Goal: Information Seeking & Learning: Learn about a topic

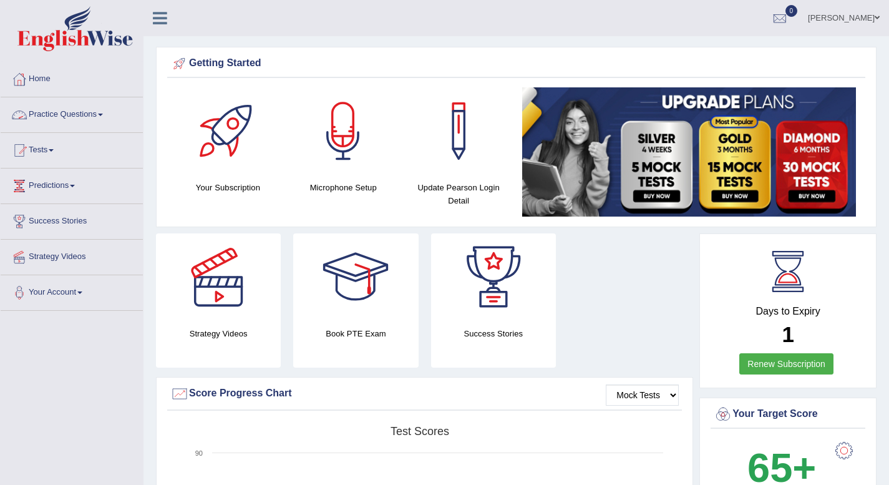
click at [108, 119] on link "Practice Questions" at bounding box center [72, 112] width 142 height 31
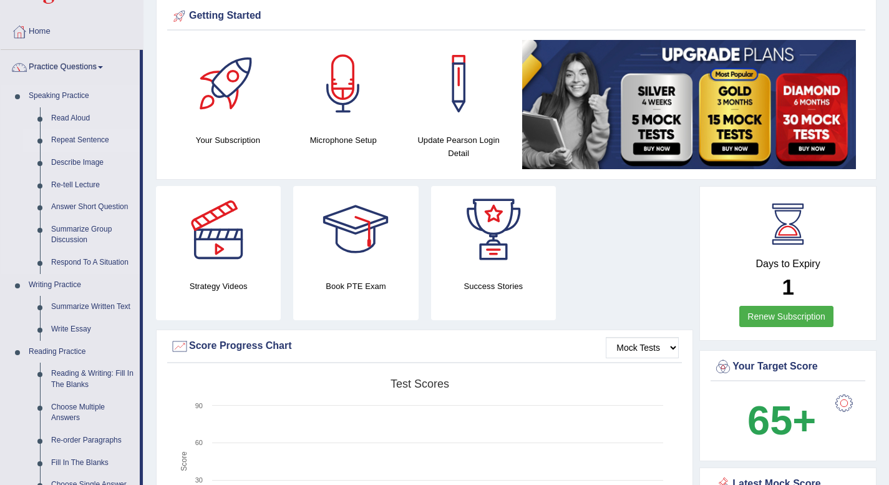
scroll to position [48, 0]
click at [74, 120] on link "Read Aloud" at bounding box center [93, 118] width 94 height 22
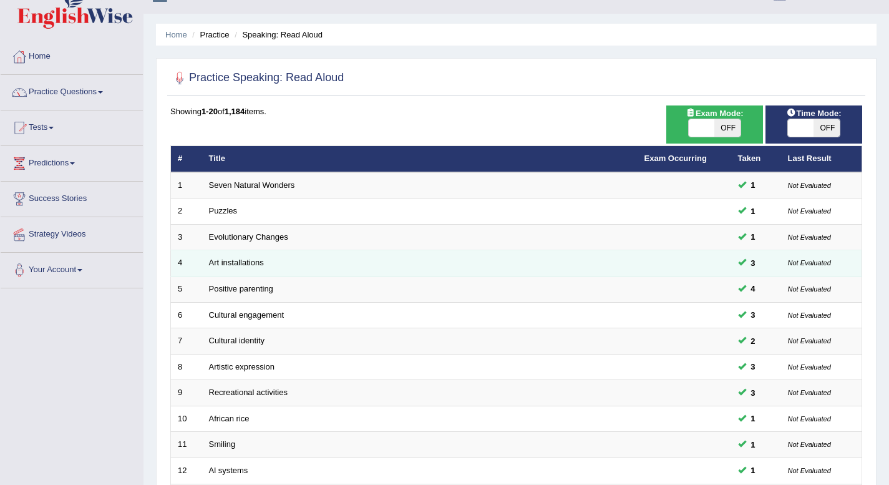
scroll to position [21, 0]
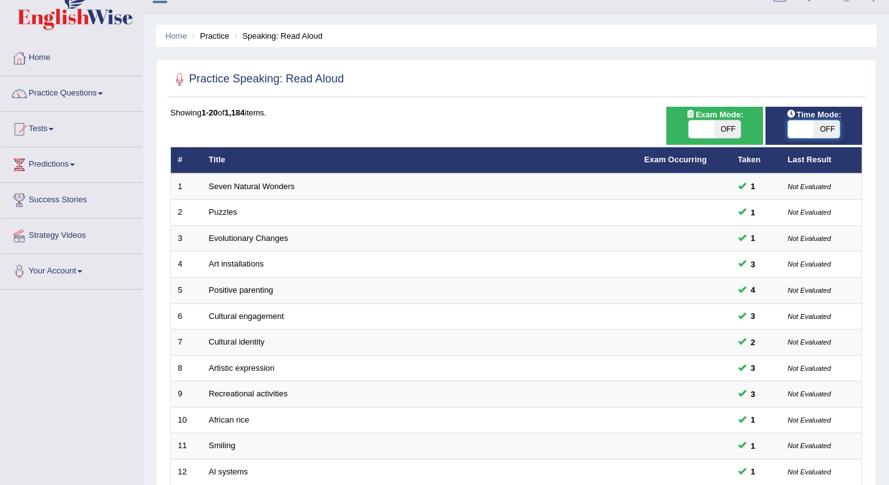
click at [805, 120] on span at bounding box center [801, 128] width 26 height 17
checkbox input "true"
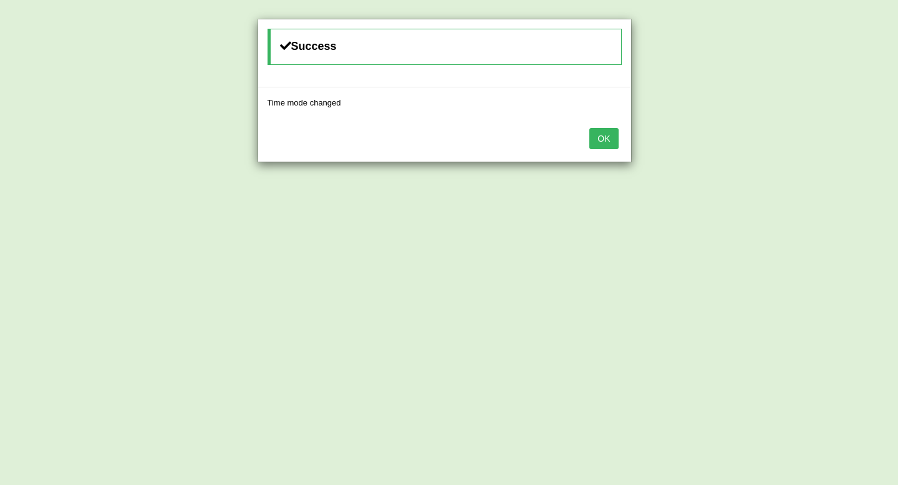
click at [596, 141] on button "OK" at bounding box center [603, 138] width 29 height 21
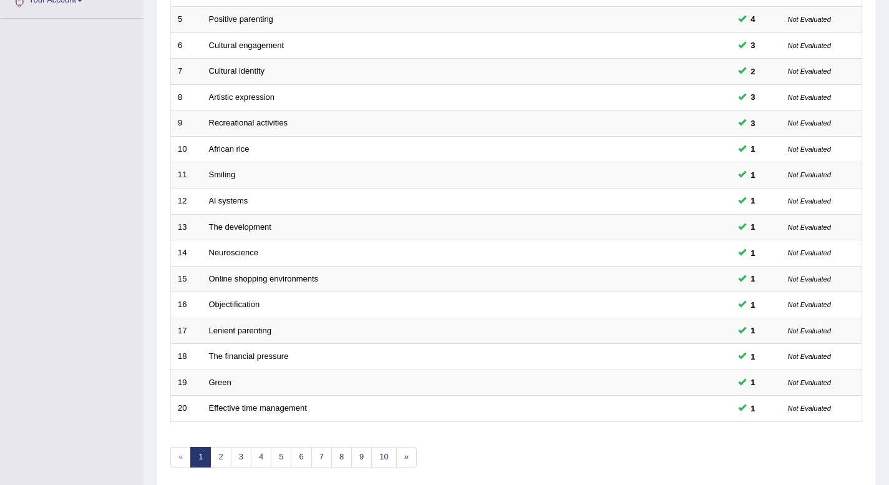
scroll to position [341, 0]
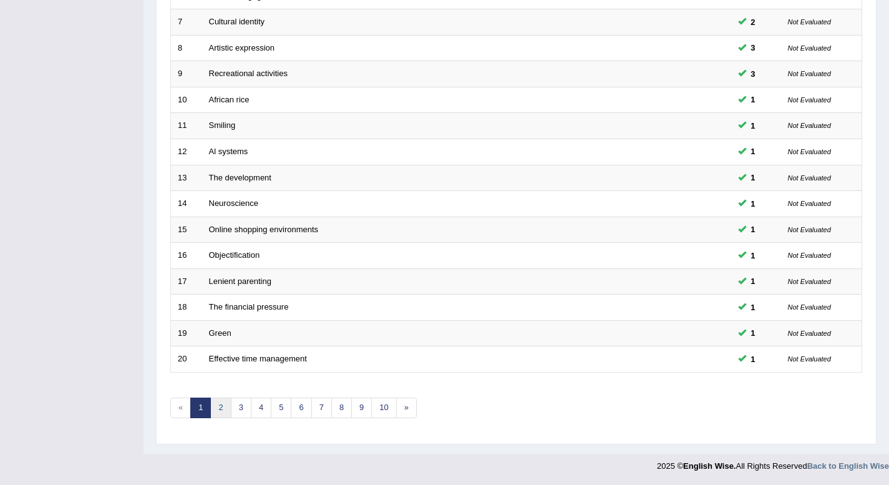
click at [223, 412] on link "2" at bounding box center [220, 407] width 21 height 21
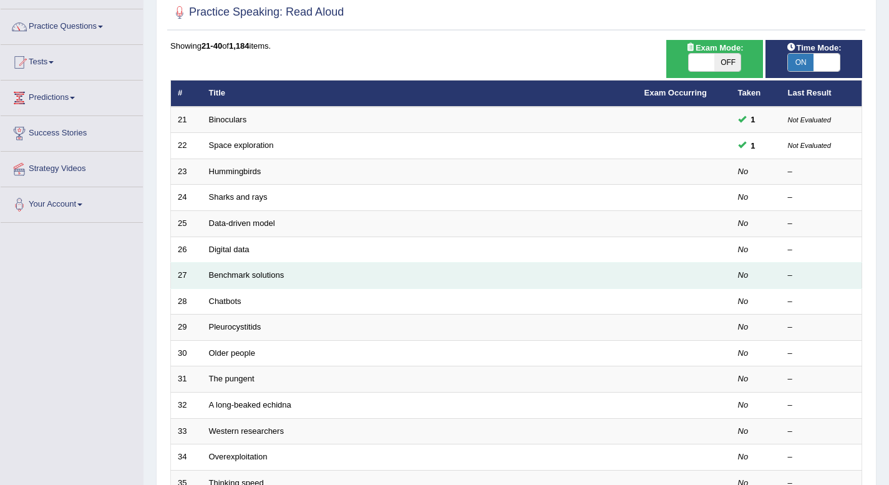
scroll to position [89, 0]
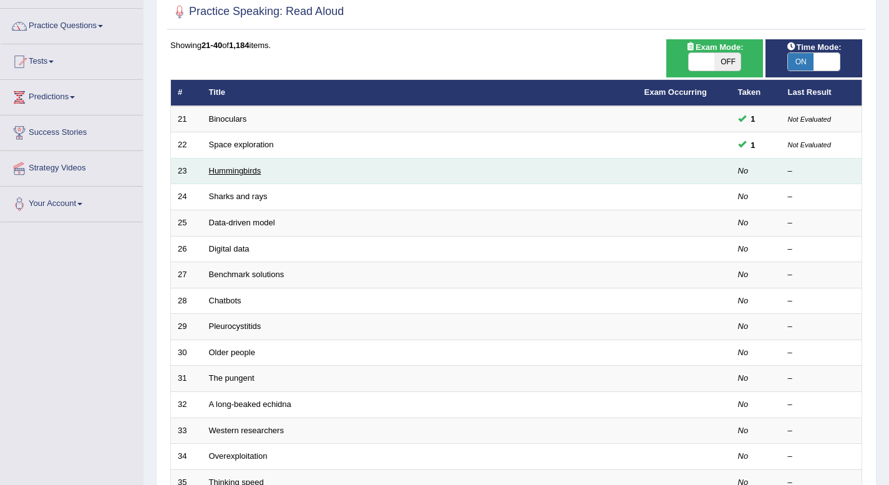
click at [231, 168] on link "Hummingbirds" at bounding box center [235, 170] width 52 height 9
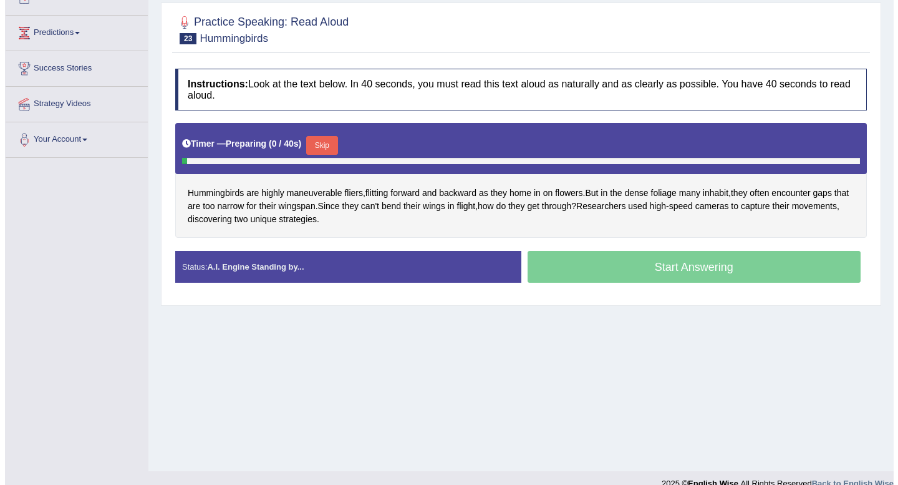
scroll to position [153, 0]
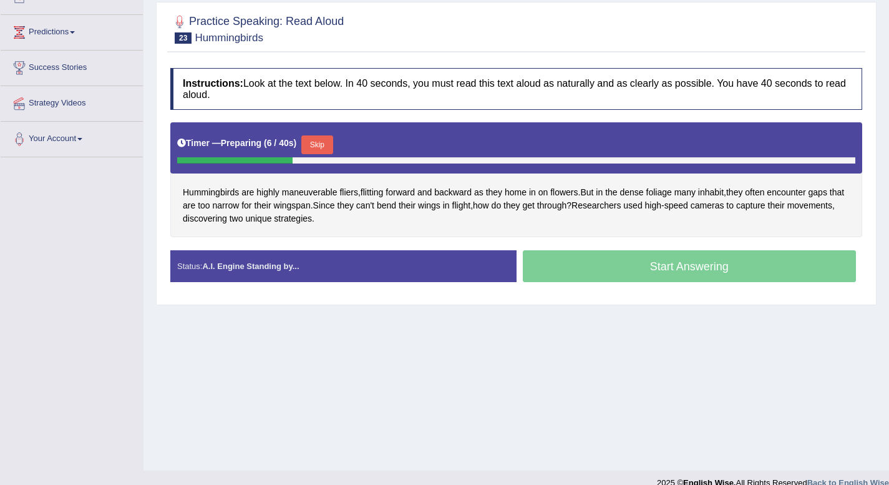
click at [311, 143] on button "Skip" at bounding box center [316, 144] width 31 height 19
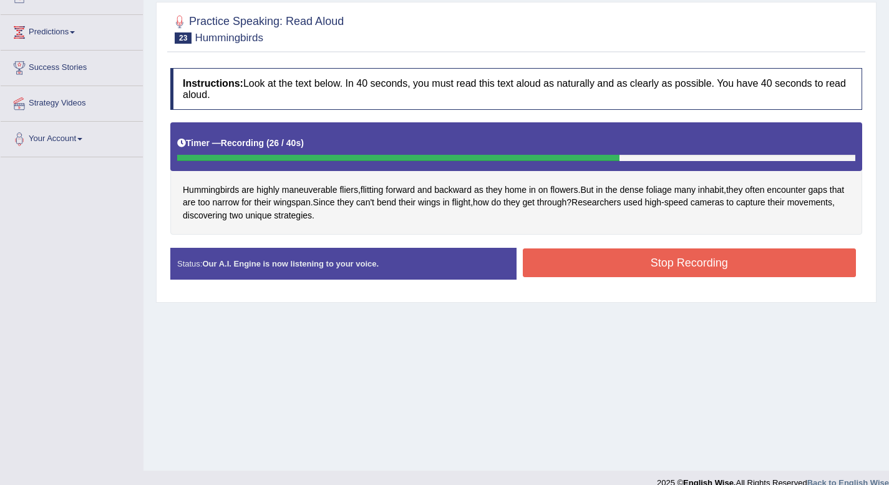
click at [653, 263] on button "Stop Recording" at bounding box center [690, 262] width 334 height 29
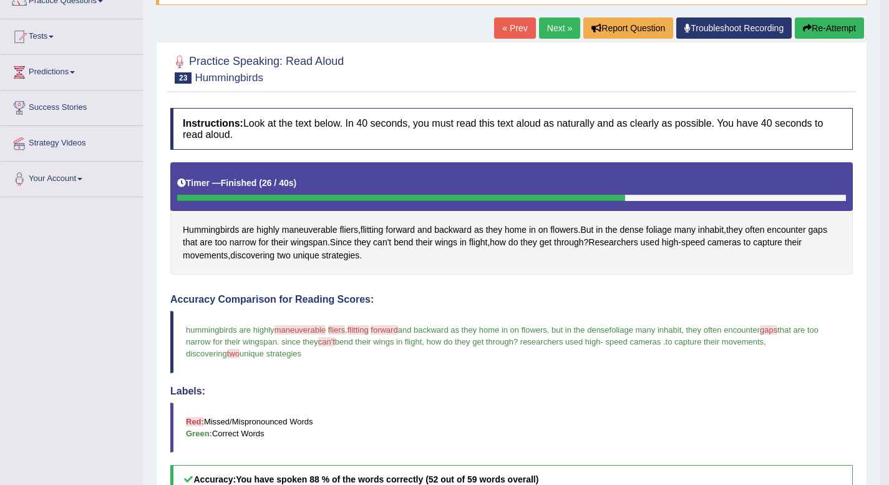
scroll to position [110, 0]
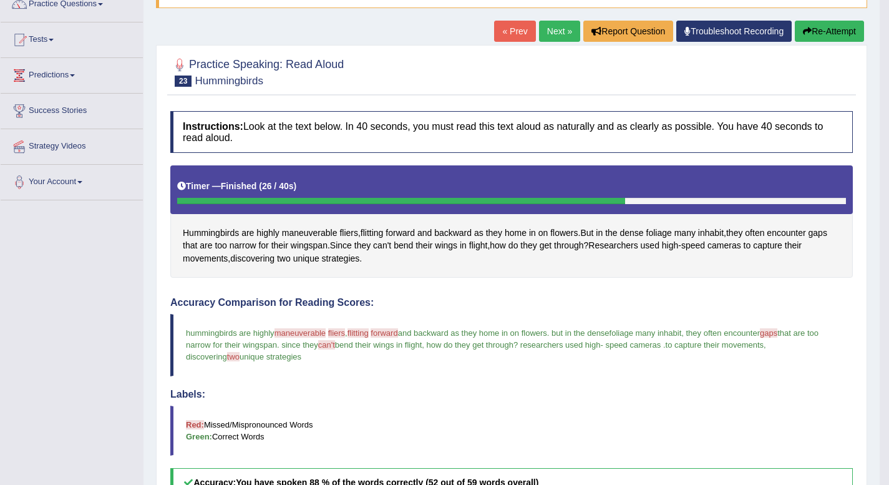
click at [836, 31] on button "Re-Attempt" at bounding box center [829, 31] width 69 height 21
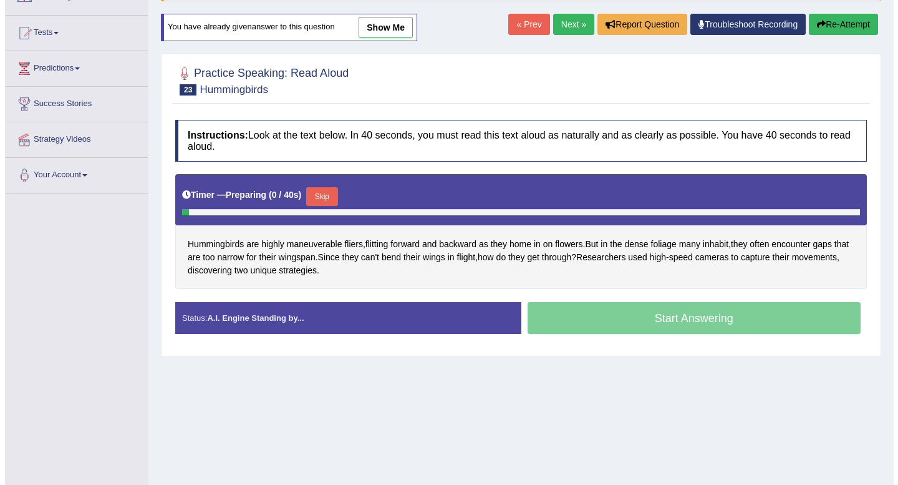
scroll to position [110, 0]
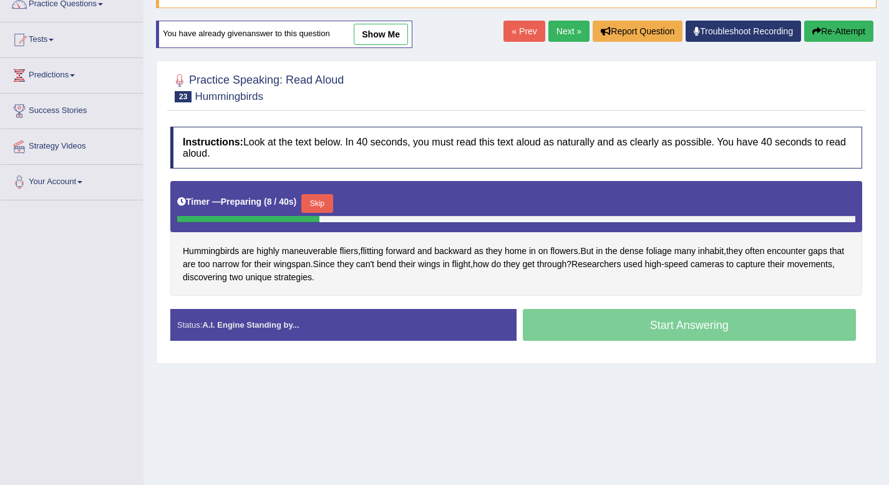
click at [310, 201] on button "Skip" at bounding box center [316, 203] width 31 height 19
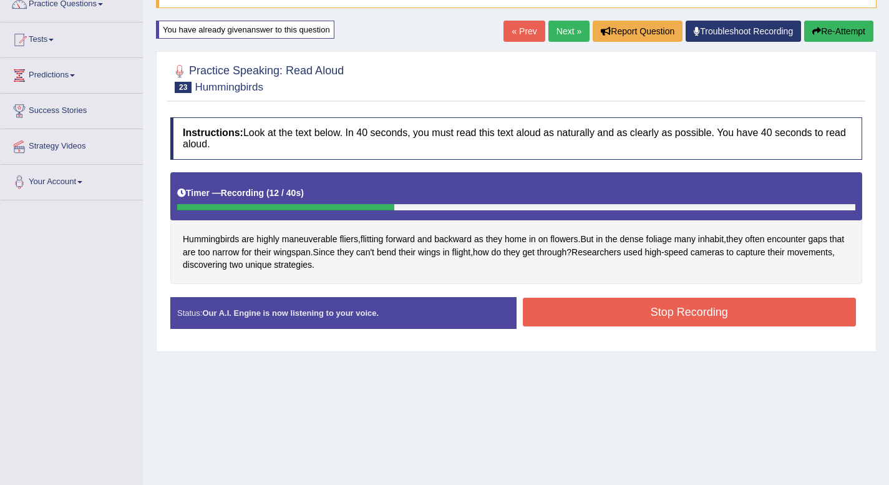
click at [592, 317] on button "Stop Recording" at bounding box center [690, 311] width 334 height 29
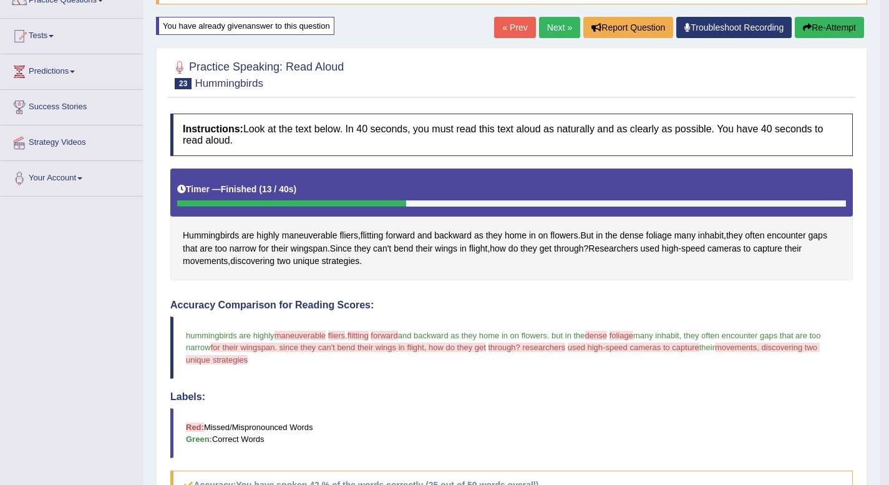
scroll to position [114, 0]
